Goal: Find specific page/section: Find specific page/section

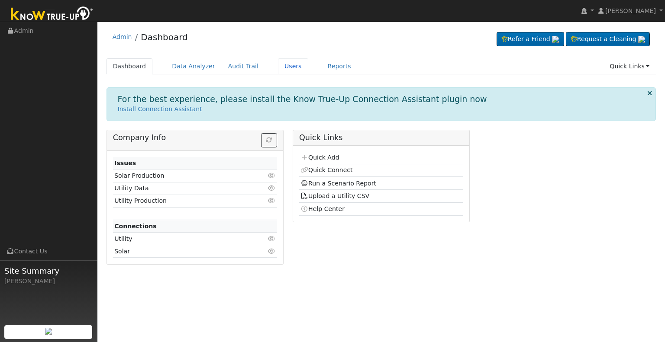
click at [278, 64] on link "Users" at bounding box center [293, 66] width 30 height 16
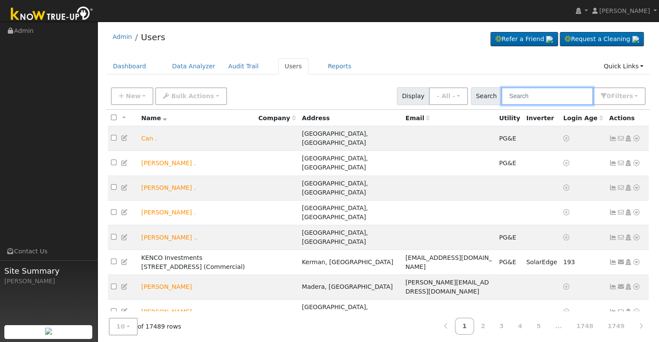
click at [529, 97] on input "text" at bounding box center [547, 96] width 92 height 18
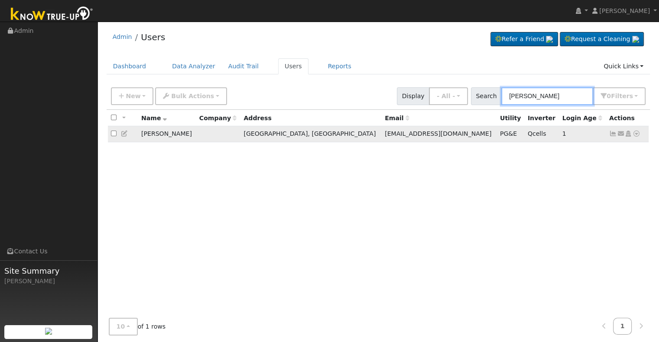
type input "[PERSON_NAME]"
click at [636, 135] on icon at bounding box center [636, 134] width 8 height 6
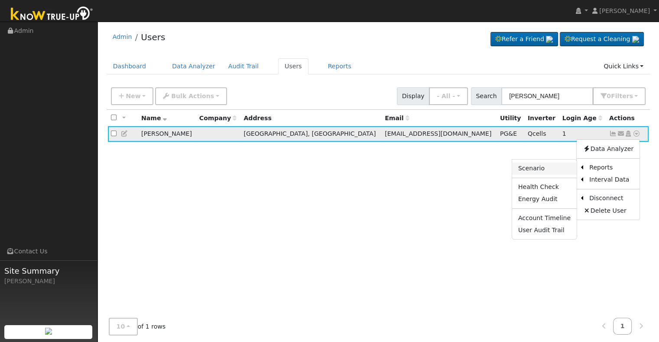
click at [552, 168] on link "Scenario" at bounding box center [544, 169] width 65 height 12
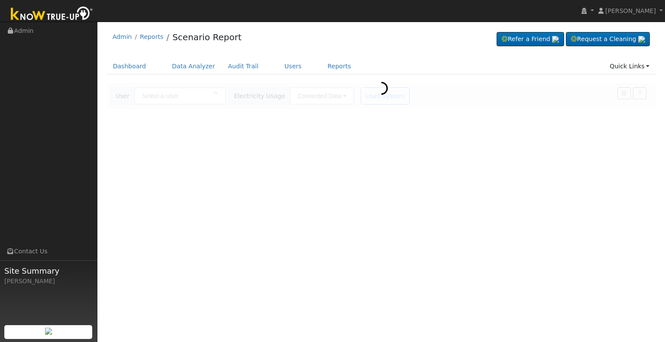
type input "[PERSON_NAME]"
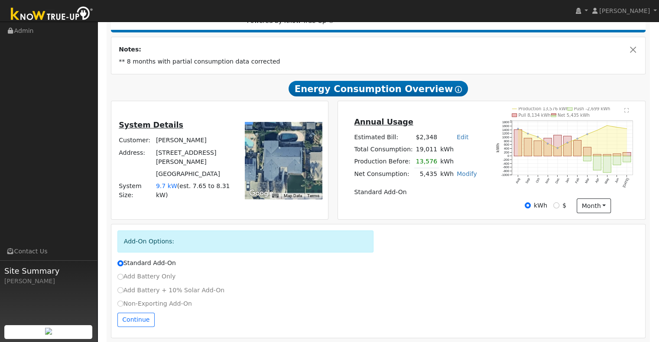
scroll to position [145, 0]
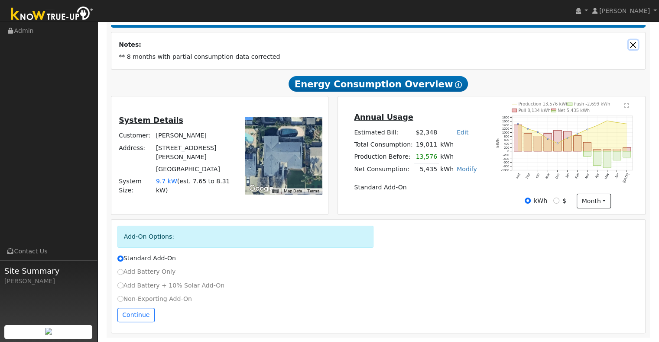
click at [632, 47] on button "Close" at bounding box center [632, 44] width 9 height 9
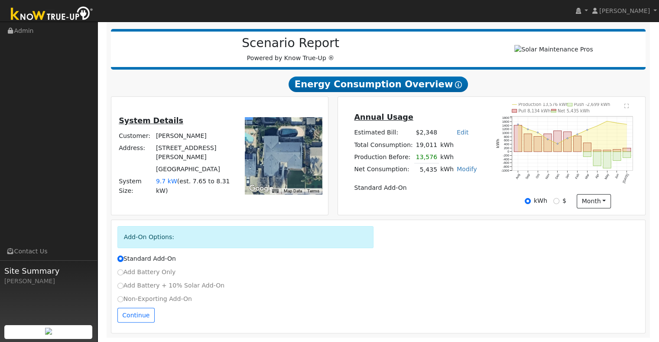
scroll to position [103, 0]
